Goal: Entertainment & Leisure: Consume media (video, audio)

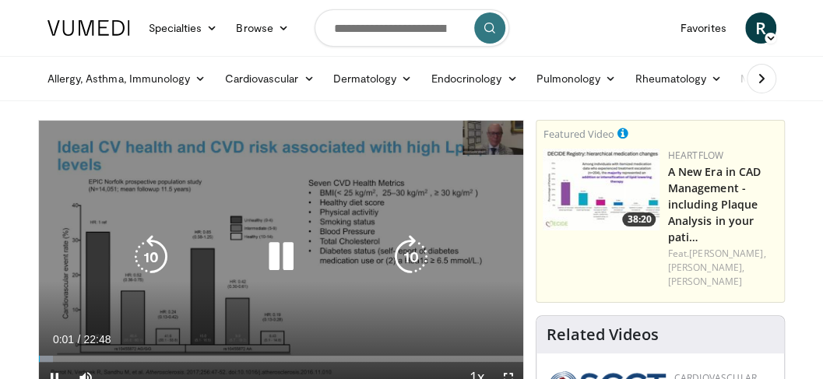
scroll to position [51, 0]
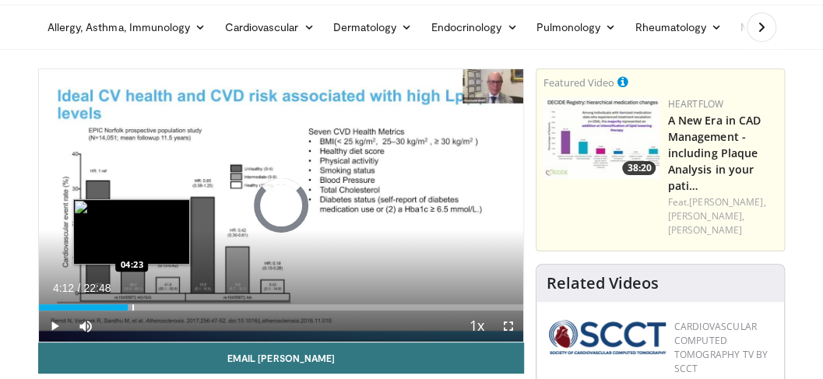
drag, startPoint x: 106, startPoint y: 302, endPoint x: 137, endPoint y: 305, distance: 31.3
click at [137, 305] on div "Loaded : 18.85% 04:18 04:23" at bounding box center [281, 303] width 485 height 15
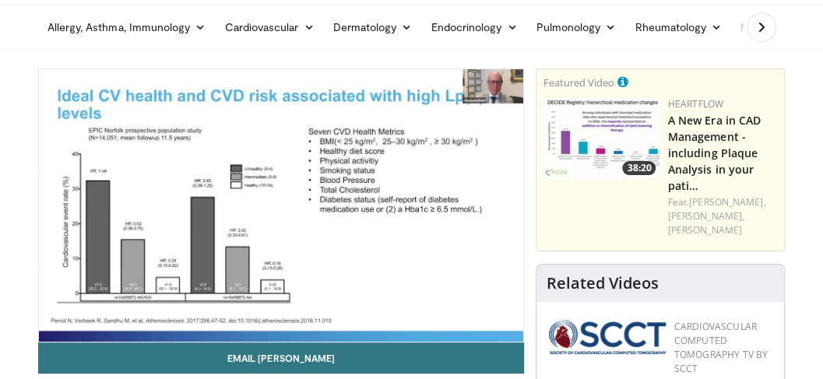
click at [138, 305] on div "10 seconds Tap to unmute" at bounding box center [281, 205] width 485 height 273
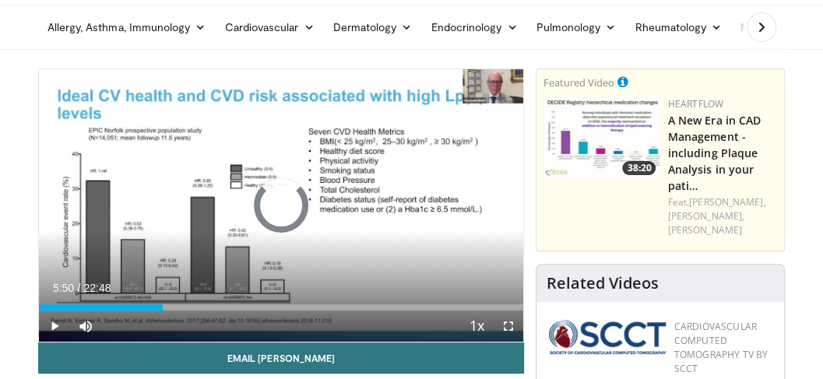
drag, startPoint x: 138, startPoint y: 305, endPoint x: 169, endPoint y: 313, distance: 32.1
click at [169, 313] on div "Current Time 5:50 / Duration 22:48 Play Skip Backward Skip Forward Mute Loaded …" at bounding box center [281, 326] width 485 height 31
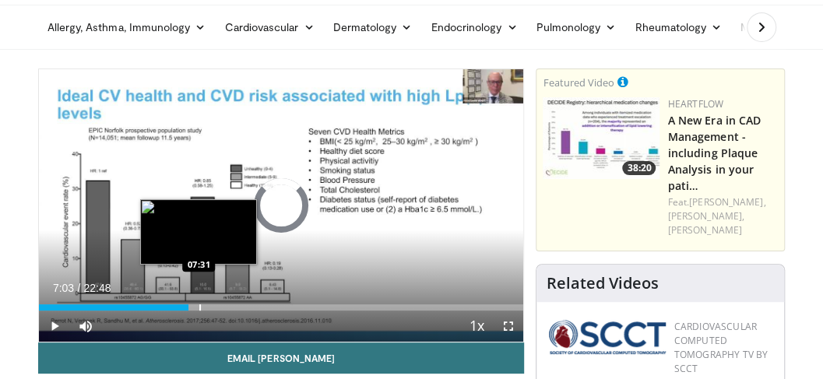
drag, startPoint x: 189, startPoint y: 305, endPoint x: 199, endPoint y: 305, distance: 10.9
click at [199, 305] on div "Progress Bar" at bounding box center [200, 308] width 2 height 6
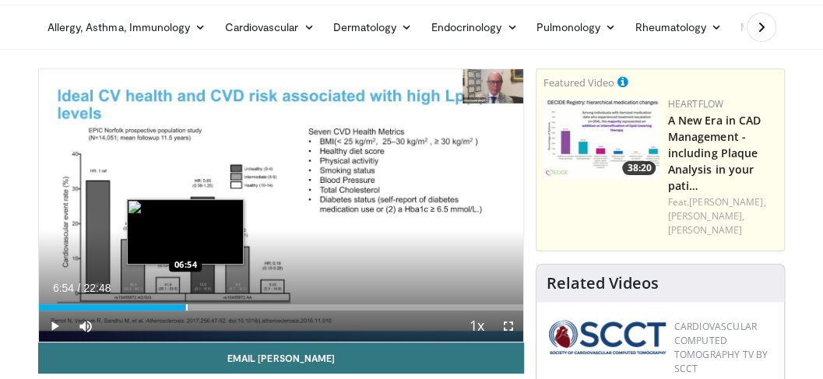
drag, startPoint x: 199, startPoint y: 305, endPoint x: 185, endPoint y: 305, distance: 14.0
click at [186, 305] on div "Progress Bar" at bounding box center [187, 308] width 2 height 6
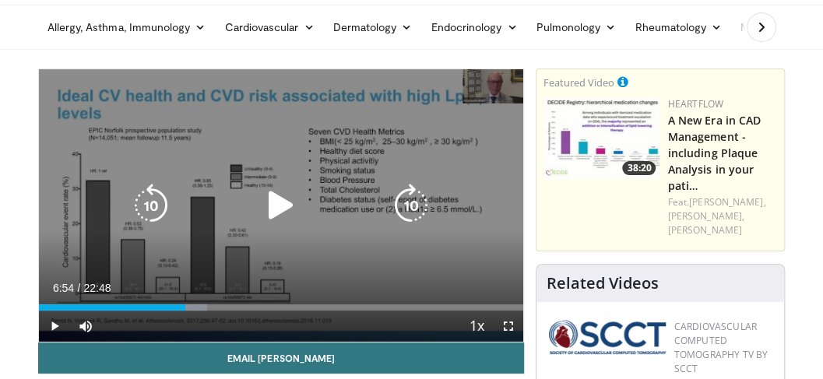
click at [284, 201] on icon "Video Player" at bounding box center [281, 206] width 44 height 44
click at [279, 203] on icon "Video Player" at bounding box center [281, 206] width 44 height 44
click at [287, 204] on icon "Video Player" at bounding box center [281, 206] width 44 height 44
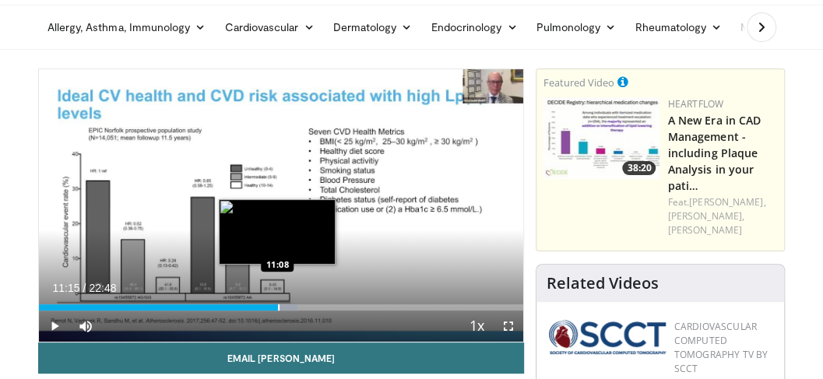
drag, startPoint x: 245, startPoint y: 305, endPoint x: 277, endPoint y: 310, distance: 33.0
click at [278, 310] on div "Progress Bar" at bounding box center [279, 308] width 2 height 6
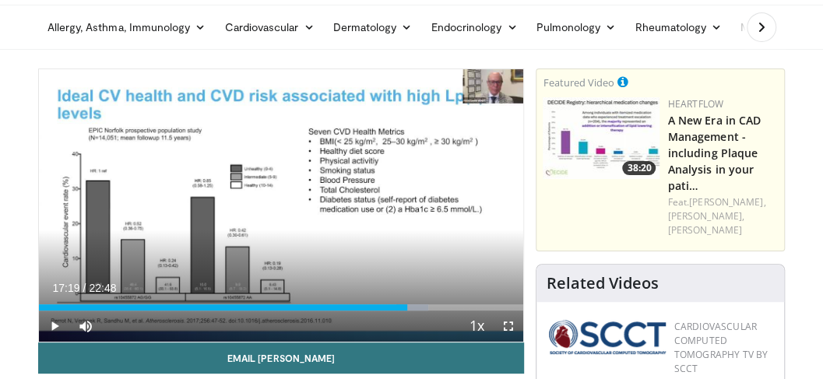
drag, startPoint x: 399, startPoint y: 305, endPoint x: 407, endPoint y: 305, distance: 7.8
click at [407, 305] on div "Loaded : 80.40% 17:19 17:19" at bounding box center [281, 308] width 485 height 6
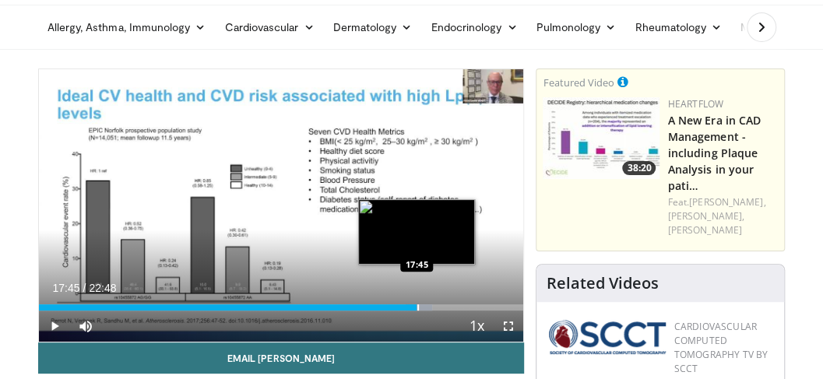
click at [418, 307] on div "Progress Bar" at bounding box center [419, 308] width 2 height 6
click at [425, 307] on div "Progress Bar" at bounding box center [426, 308] width 2 height 6
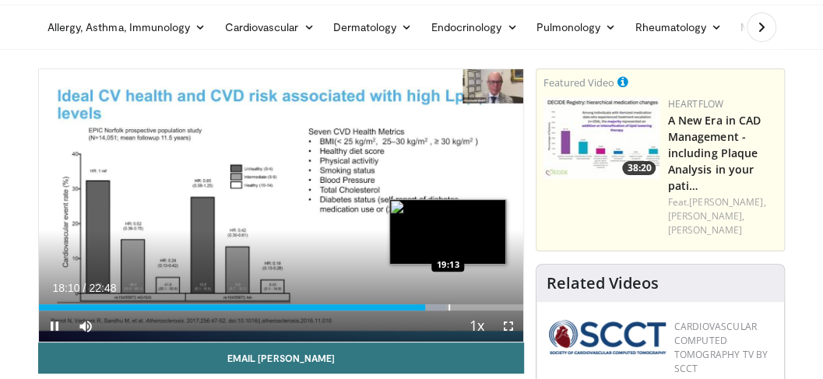
drag, startPoint x: 424, startPoint y: 307, endPoint x: 447, endPoint y: 306, distance: 23.4
click at [447, 306] on video-js "**********" at bounding box center [281, 205] width 485 height 273
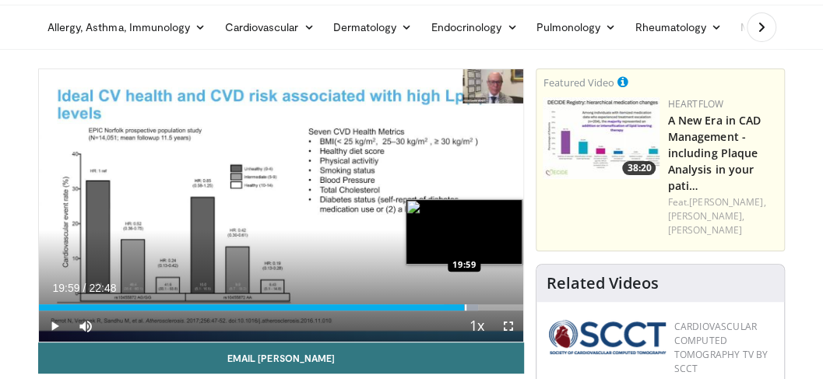
drag, startPoint x: 455, startPoint y: 307, endPoint x: 464, endPoint y: 307, distance: 9.3
click at [465, 307] on div "Progress Bar" at bounding box center [466, 308] width 2 height 6
drag, startPoint x: 469, startPoint y: 305, endPoint x: 481, endPoint y: 305, distance: 11.7
click at [481, 305] on div "Loaded : 93.53% 20:45 20:41" at bounding box center [281, 308] width 485 height 6
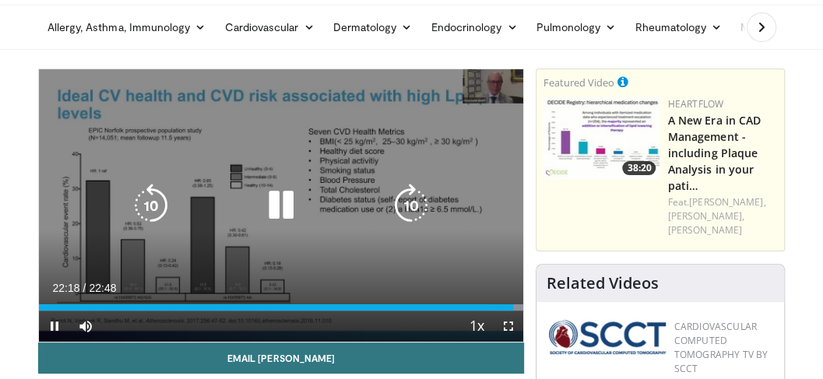
click at [282, 206] on icon "Video Player" at bounding box center [281, 206] width 44 height 44
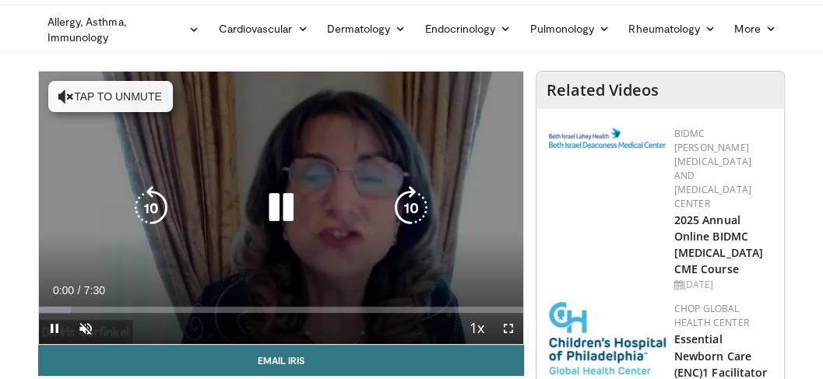
click at [279, 206] on icon "Video Player" at bounding box center [281, 208] width 44 height 44
click at [72, 97] on button "Tap to unmute" at bounding box center [110, 96] width 125 height 31
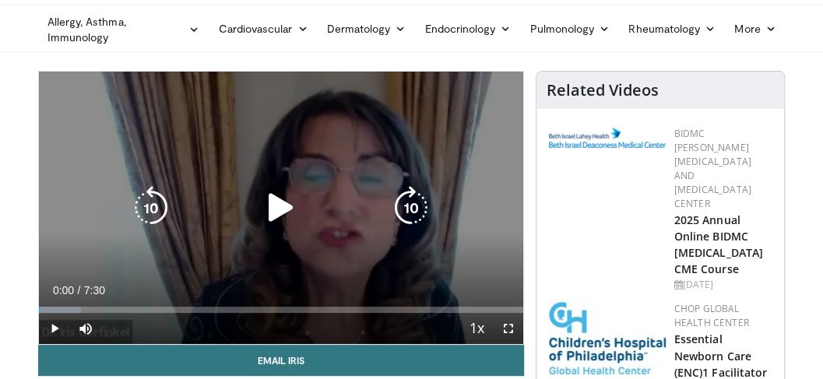
click at [270, 199] on icon "Video Player" at bounding box center [281, 208] width 44 height 44
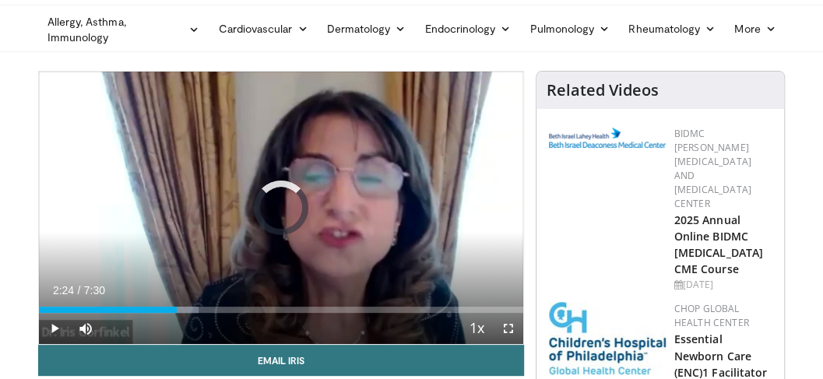
drag, startPoint x: 129, startPoint y: 308, endPoint x: 241, endPoint y: 316, distance: 112.4
click at [241, 316] on div "Current Time 2:24 / Duration 7:30 Play Skip Backward Skip Forward Mute Loaded :…" at bounding box center [281, 328] width 485 height 31
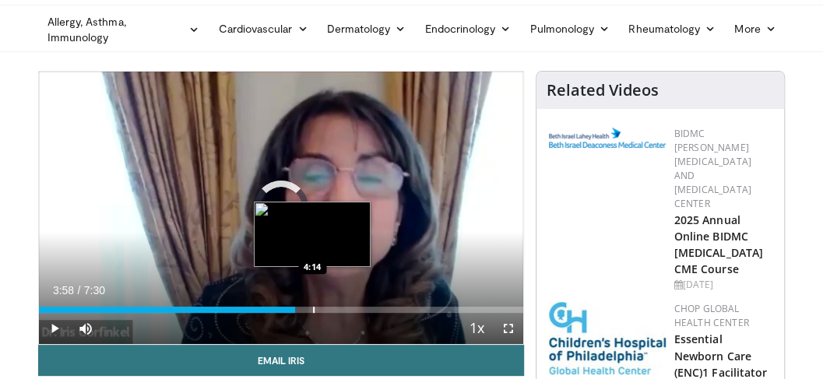
drag, startPoint x: 245, startPoint y: 308, endPoint x: 321, endPoint y: 305, distance: 75.6
click at [39, 307] on div "Progress Bar" at bounding box center [39, 310] width 0 height 6
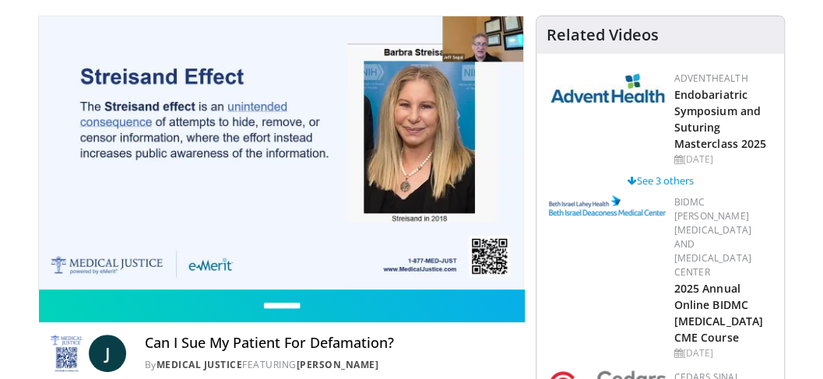
scroll to position [104, 0]
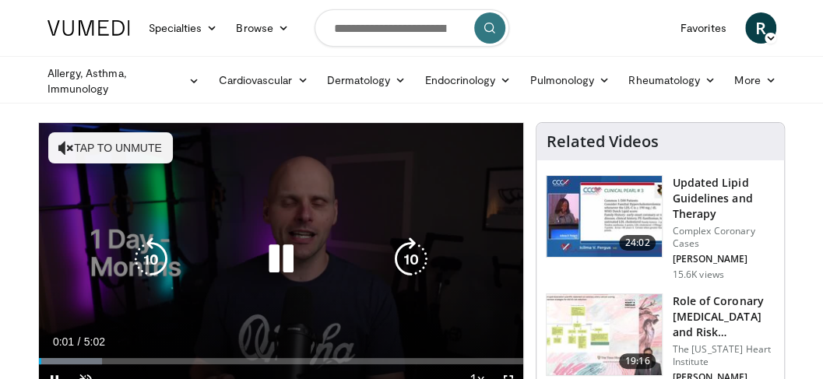
click at [70, 142] on icon "Video Player" at bounding box center [66, 148] width 16 height 16
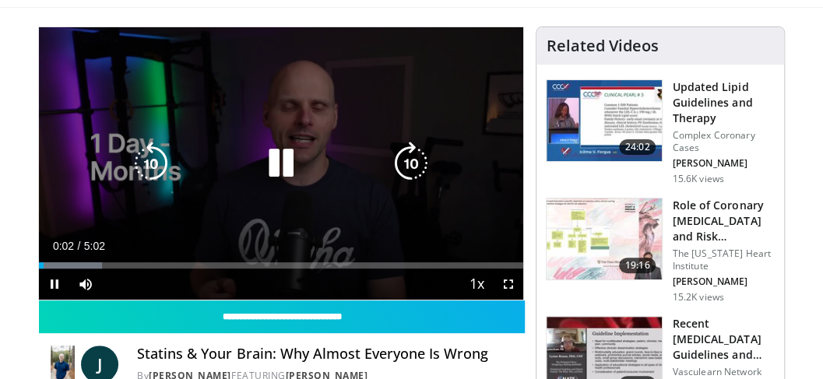
scroll to position [104, 0]
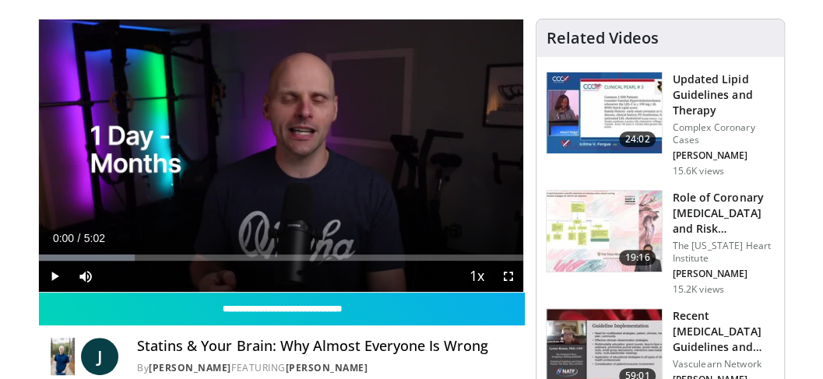
drag, startPoint x: 57, startPoint y: 256, endPoint x: 31, endPoint y: 257, distance: 25.8
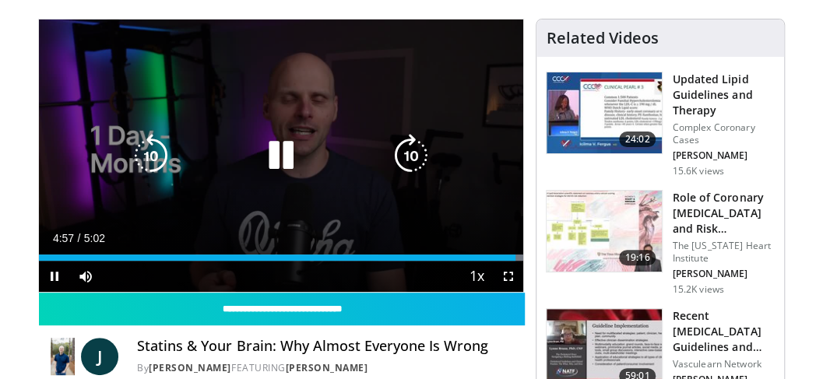
click at [271, 156] on icon "Video Player" at bounding box center [281, 156] width 44 height 44
